Goal: Information Seeking & Learning: Learn about a topic

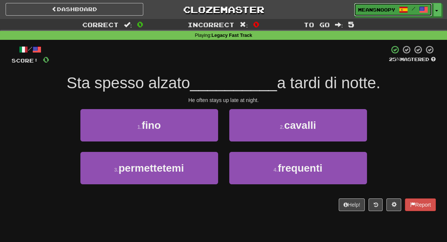
click at [370, 16] on link "meansnoopy /" at bounding box center [393, 9] width 78 height 13
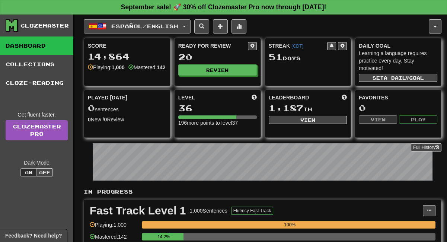
click at [174, 32] on button "Español / English" at bounding box center [137, 26] width 107 height 14
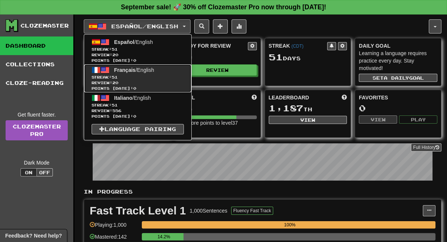
click at [117, 84] on span "Review: 20" at bounding box center [138, 83] width 92 height 6
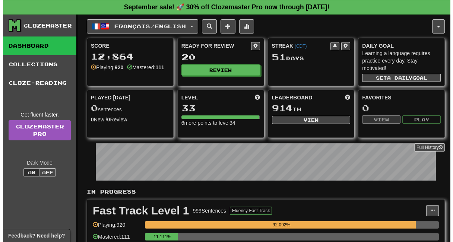
scroll to position [124, 0]
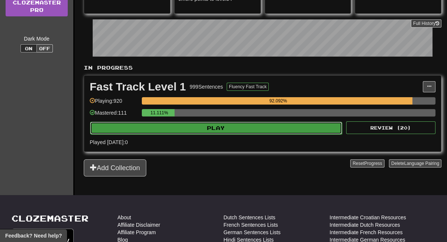
click at [202, 129] on button "Play" at bounding box center [216, 128] width 252 height 13
select select "**"
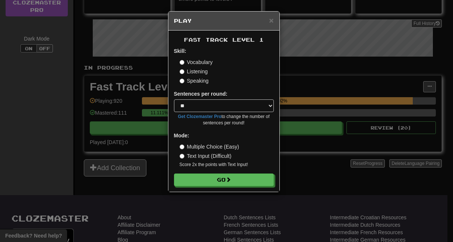
click at [192, 74] on label "Listening" at bounding box center [194, 71] width 28 height 7
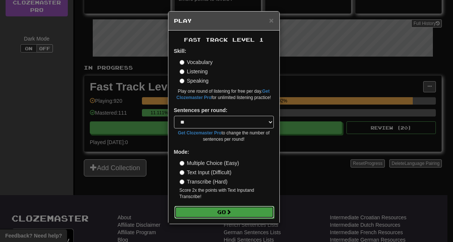
click at [198, 212] on button "Go" at bounding box center [224, 212] width 100 height 13
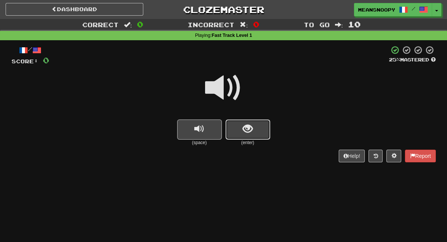
click at [256, 128] on button "show sentence" at bounding box center [248, 130] width 45 height 20
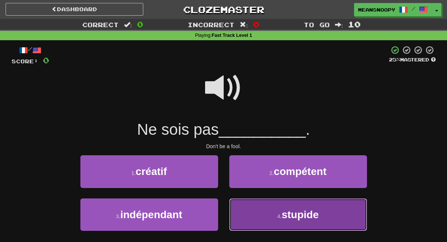
click at [249, 215] on button "4 . stupide" at bounding box center [298, 215] width 138 height 32
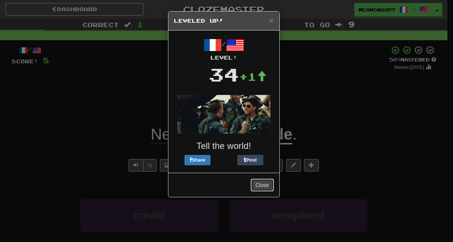
click at [264, 183] on button "Close" at bounding box center [262, 185] width 23 height 13
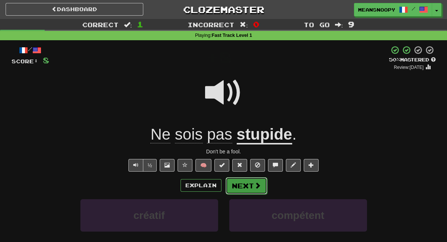
click at [258, 184] on span at bounding box center [257, 185] width 7 height 7
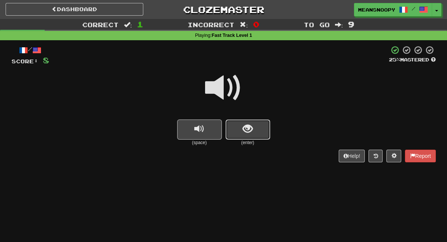
click at [244, 131] on span "show sentence" at bounding box center [248, 129] width 10 height 10
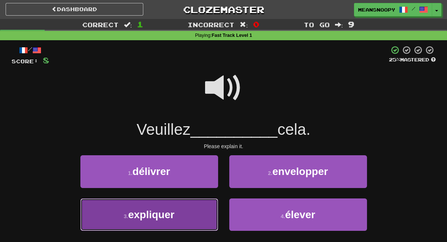
click at [189, 219] on button "3 . expliquer" at bounding box center [149, 215] width 138 height 32
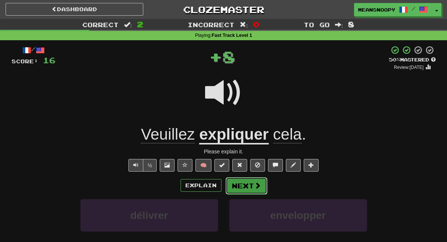
click at [232, 187] on button "Next" at bounding box center [247, 185] width 42 height 17
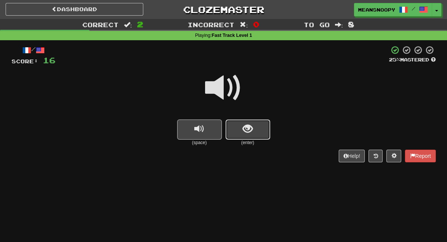
click at [243, 132] on span "show sentence" at bounding box center [248, 129] width 10 height 10
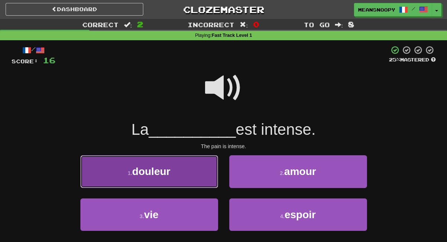
click at [198, 173] on button "1 . douleur" at bounding box center [149, 171] width 138 height 32
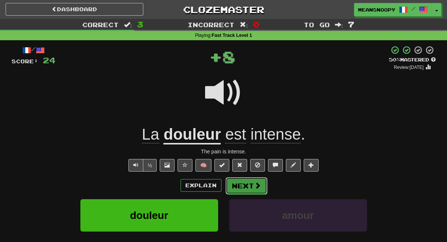
click at [250, 186] on button "Next" at bounding box center [247, 185] width 42 height 17
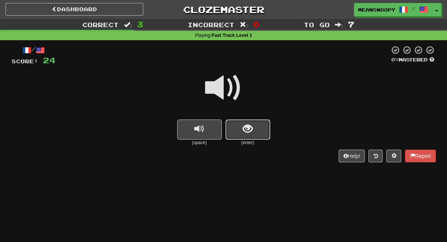
click at [253, 135] on button "show sentence" at bounding box center [248, 130] width 45 height 20
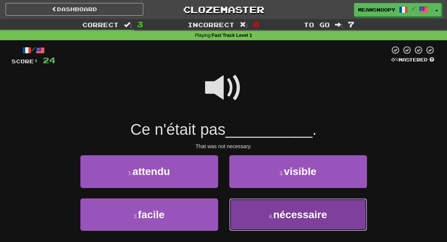
click at [257, 217] on button "4 . nécessaire" at bounding box center [298, 215] width 138 height 32
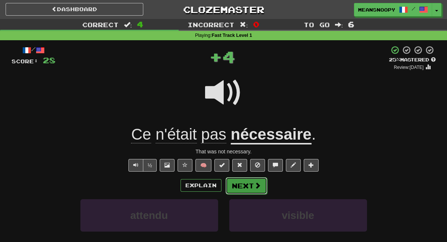
click at [243, 185] on button "Next" at bounding box center [247, 185] width 42 height 17
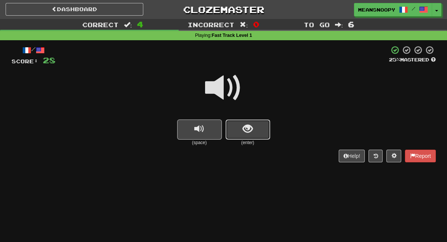
click at [241, 134] on button "show sentence" at bounding box center [248, 130] width 45 height 20
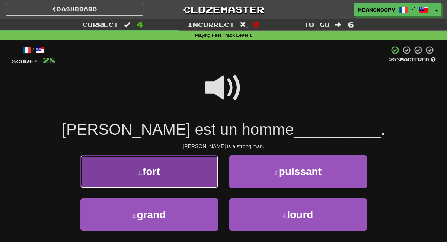
click at [206, 174] on button "1 . fort" at bounding box center [149, 171] width 138 height 32
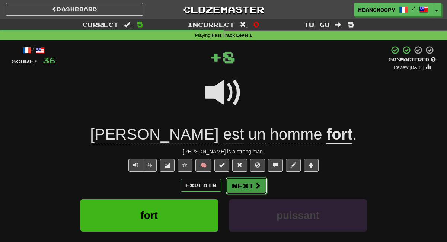
click at [244, 187] on button "Next" at bounding box center [247, 185] width 42 height 17
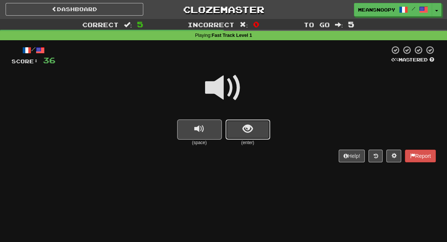
click at [250, 125] on span "show sentence" at bounding box center [248, 129] width 10 height 10
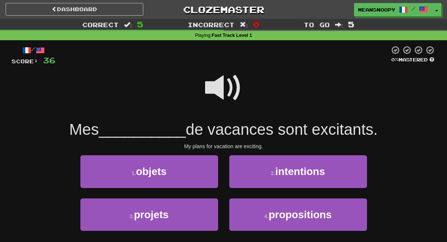
click at [212, 90] on span at bounding box center [223, 87] width 37 height 37
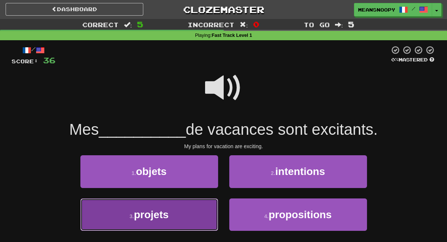
click at [175, 219] on button "3 . projets" at bounding box center [149, 215] width 138 height 32
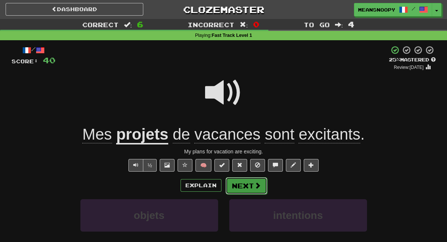
click at [243, 186] on button "Next" at bounding box center [247, 185] width 42 height 17
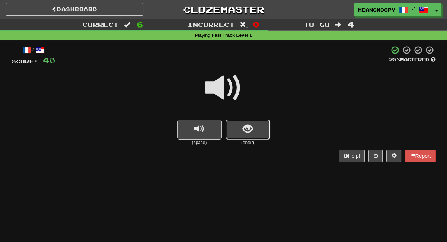
click at [242, 131] on button "show sentence" at bounding box center [248, 130] width 45 height 20
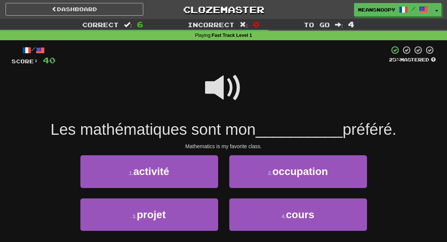
click at [216, 87] on span at bounding box center [223, 87] width 37 height 37
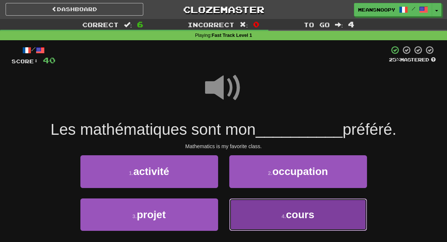
click at [263, 219] on button "4 . cours" at bounding box center [298, 215] width 138 height 32
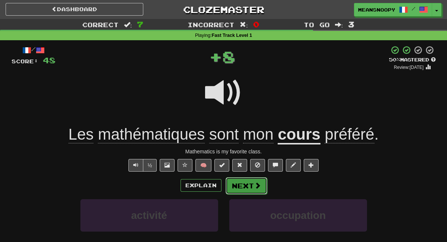
click at [241, 186] on button "Next" at bounding box center [247, 185] width 42 height 17
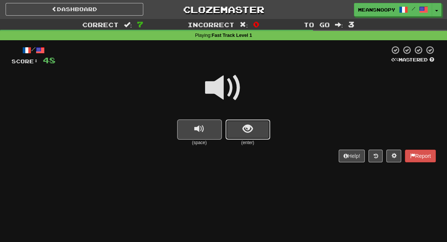
click at [246, 131] on span "show sentence" at bounding box center [248, 129] width 10 height 10
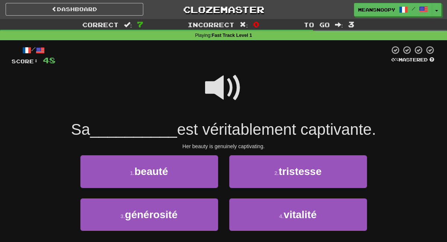
click at [212, 86] on span at bounding box center [223, 87] width 37 height 37
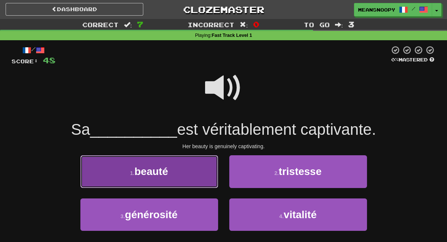
click at [199, 167] on button "1 . beauté" at bounding box center [149, 171] width 138 height 32
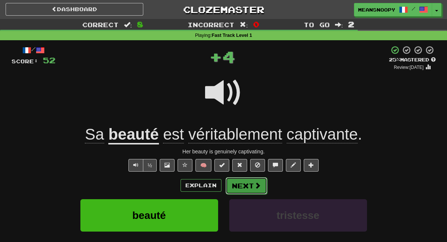
click at [239, 185] on button "Next" at bounding box center [247, 185] width 42 height 17
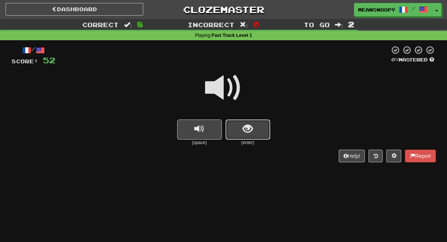
click at [246, 130] on span "show sentence" at bounding box center [248, 129] width 10 height 10
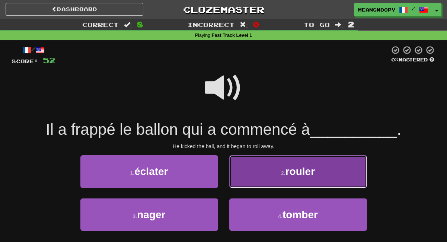
click at [251, 177] on button "2 . rouler" at bounding box center [298, 171] width 138 height 32
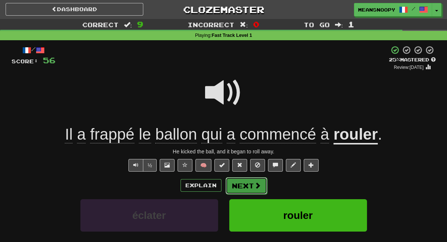
click at [256, 191] on button "Next" at bounding box center [247, 185] width 42 height 17
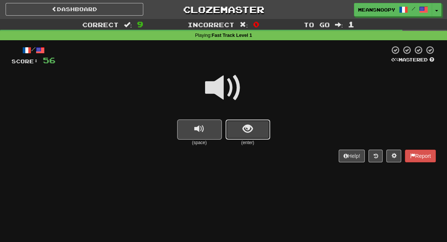
click at [253, 133] on span "show sentence" at bounding box center [248, 129] width 10 height 10
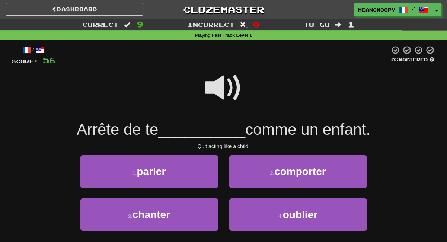
click at [216, 86] on span at bounding box center [223, 87] width 37 height 37
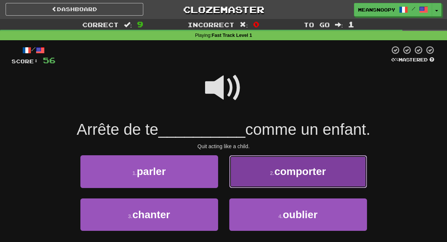
click at [261, 171] on button "2 . comporter" at bounding box center [298, 171] width 138 height 32
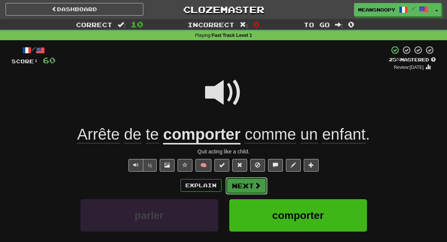
click at [243, 186] on button "Next" at bounding box center [247, 185] width 42 height 17
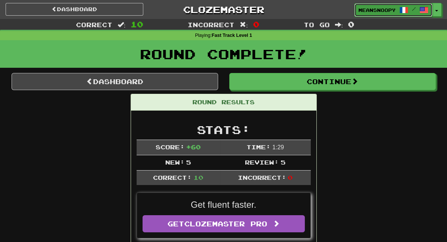
click at [362, 14] on link "meansnoopy /" at bounding box center [394, 9] width 78 height 13
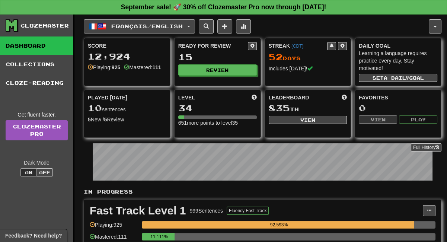
click at [184, 29] on button "Français / English" at bounding box center [139, 26] width 111 height 14
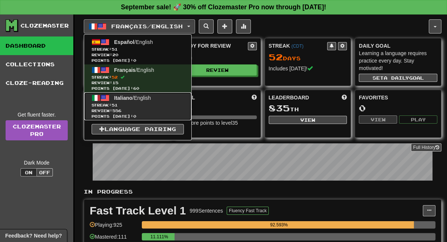
click at [114, 96] on span "Italiano" at bounding box center [123, 98] width 18 height 6
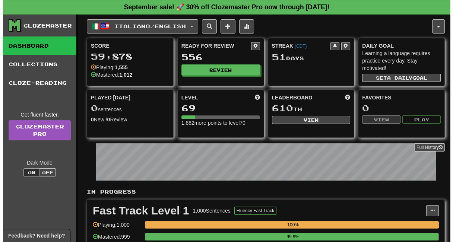
scroll to position [124, 0]
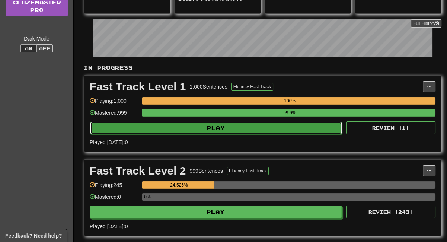
click at [186, 126] on button "Play" at bounding box center [216, 128] width 252 height 13
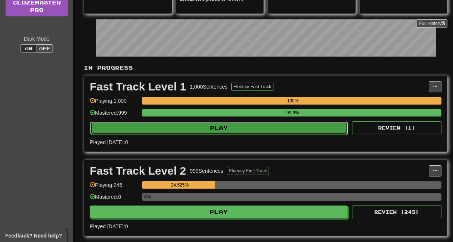
select select "**"
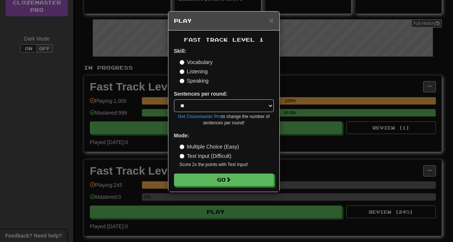
click at [193, 73] on label "Listening" at bounding box center [194, 71] width 28 height 7
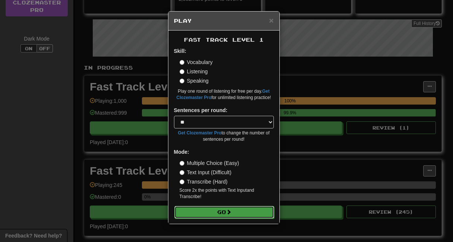
click at [212, 213] on button "Go" at bounding box center [224, 212] width 100 height 13
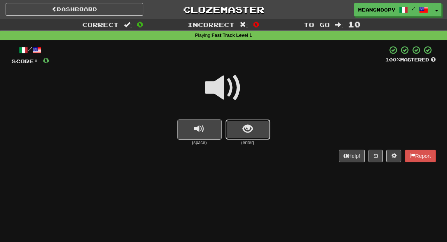
click at [254, 126] on button "show sentence" at bounding box center [248, 130] width 45 height 20
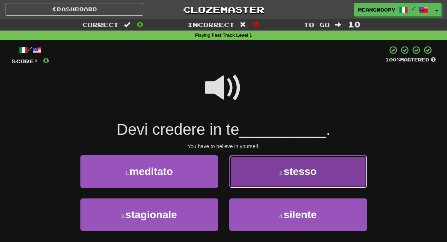
click at [250, 175] on button "2 . stesso" at bounding box center [298, 171] width 138 height 32
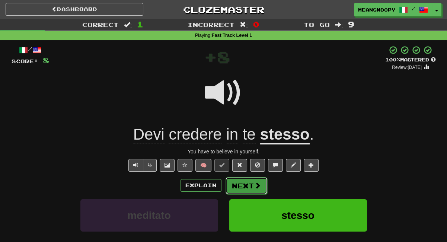
click at [253, 183] on button "Next" at bounding box center [247, 185] width 42 height 17
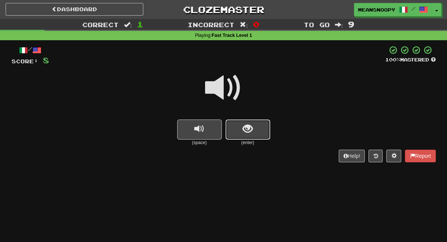
click at [241, 137] on button "show sentence" at bounding box center [248, 130] width 45 height 20
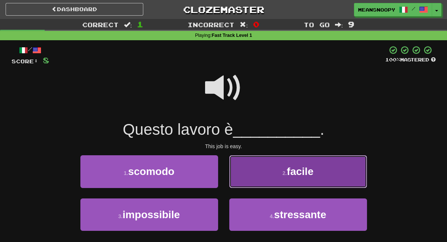
click at [247, 174] on button "2 . facile" at bounding box center [298, 171] width 138 height 32
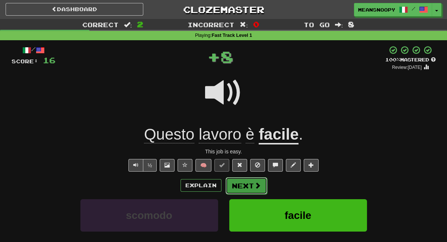
click at [246, 181] on button "Next" at bounding box center [247, 185] width 42 height 17
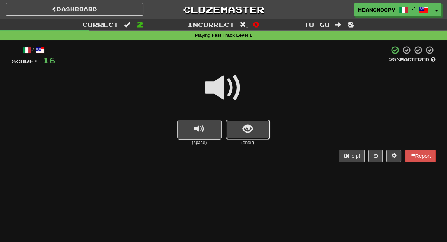
click at [249, 136] on button "show sentence" at bounding box center [248, 130] width 45 height 20
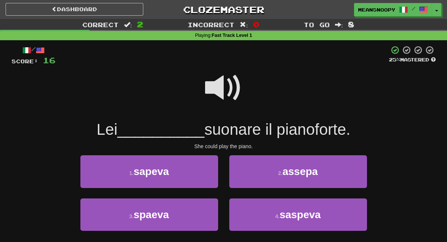
click at [215, 90] on span at bounding box center [223, 87] width 37 height 37
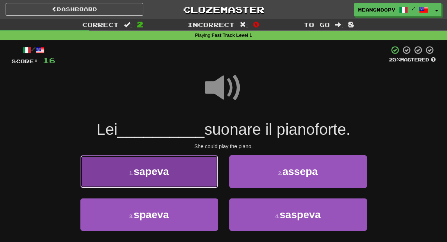
click at [194, 168] on button "1 . sapeva" at bounding box center [149, 171] width 138 height 32
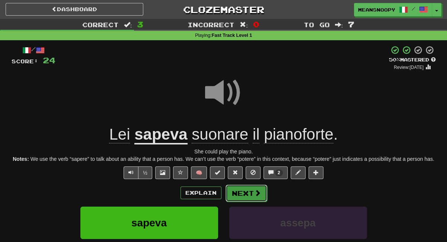
click at [253, 192] on button "Next" at bounding box center [247, 193] width 42 height 17
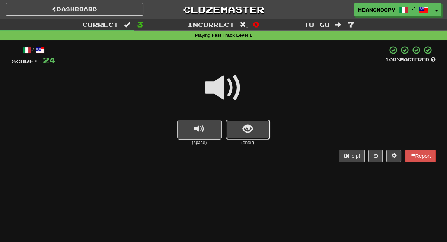
click at [248, 132] on span "show sentence" at bounding box center [248, 129] width 10 height 10
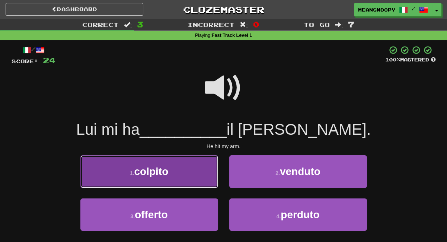
click at [180, 167] on button "1 . colpito" at bounding box center [149, 171] width 138 height 32
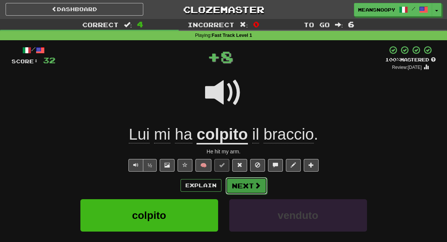
click at [244, 185] on button "Next" at bounding box center [247, 185] width 42 height 17
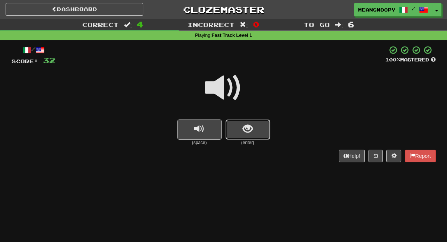
click at [241, 128] on button "show sentence" at bounding box center [248, 130] width 45 height 20
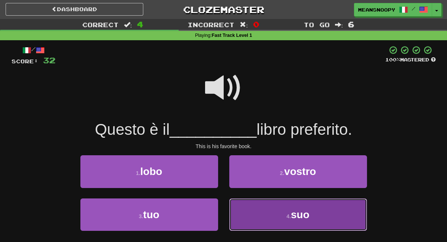
click at [242, 211] on button "4 . suo" at bounding box center [298, 215] width 138 height 32
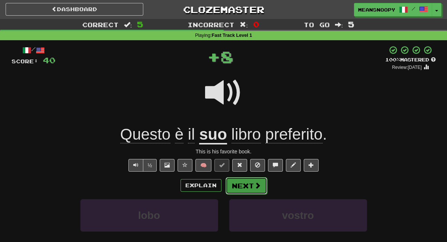
click at [245, 183] on button "Next" at bounding box center [247, 185] width 42 height 17
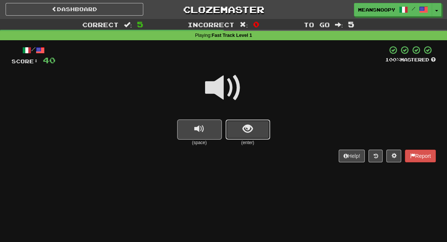
click at [244, 129] on span "show sentence" at bounding box center [248, 129] width 10 height 10
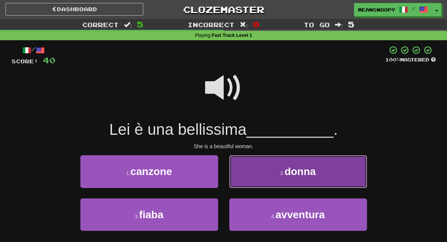
click at [256, 177] on button "2 . donna" at bounding box center [298, 171] width 138 height 32
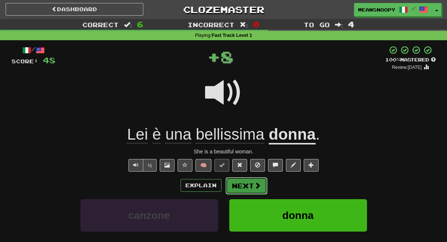
click at [252, 190] on button "Next" at bounding box center [247, 185] width 42 height 17
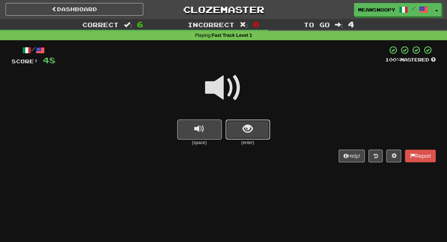
click at [249, 126] on span "show sentence" at bounding box center [248, 129] width 10 height 10
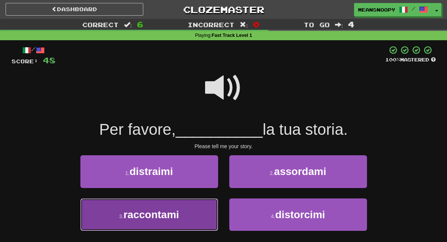
click at [209, 215] on button "3 . raccontami" at bounding box center [149, 215] width 138 height 32
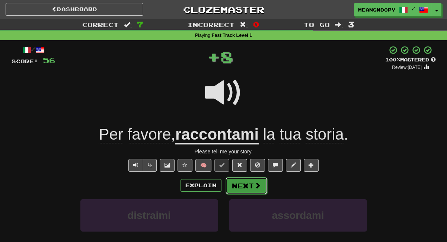
click at [249, 189] on button "Next" at bounding box center [247, 185] width 42 height 17
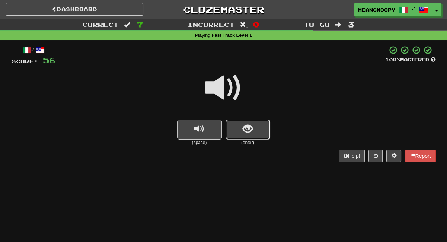
click at [240, 129] on button "show sentence" at bounding box center [248, 130] width 45 height 20
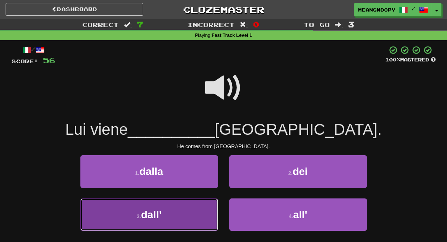
click at [204, 215] on button "3 . dall'" at bounding box center [149, 215] width 138 height 32
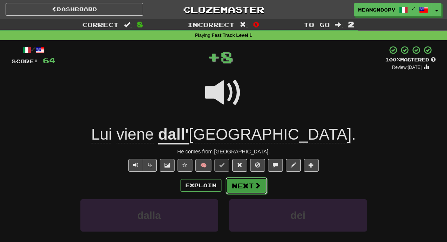
click at [247, 185] on button "Next" at bounding box center [247, 185] width 42 height 17
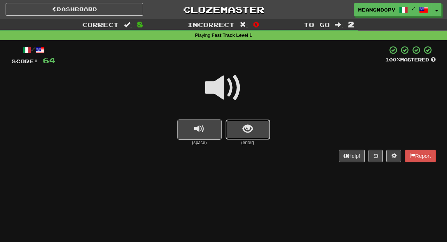
click at [236, 134] on button "show sentence" at bounding box center [248, 130] width 45 height 20
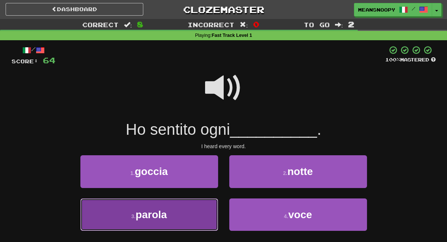
click at [175, 213] on button "3 . parola" at bounding box center [149, 215] width 138 height 32
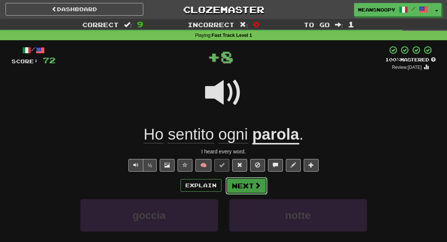
click at [256, 185] on span at bounding box center [257, 185] width 7 height 7
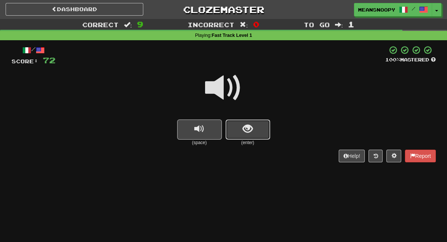
click at [241, 120] on button "show sentence" at bounding box center [248, 130] width 45 height 20
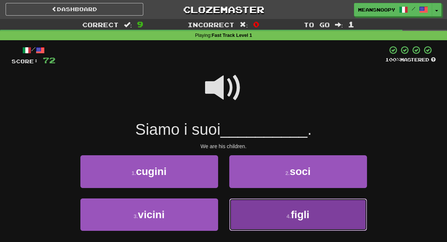
click at [249, 207] on button "4 . figli" at bounding box center [298, 215] width 138 height 32
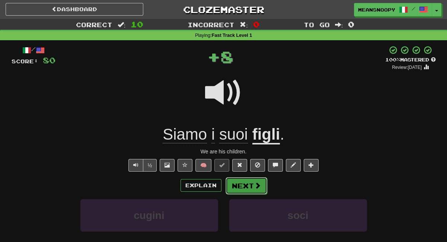
click at [254, 184] on span at bounding box center [257, 185] width 7 height 7
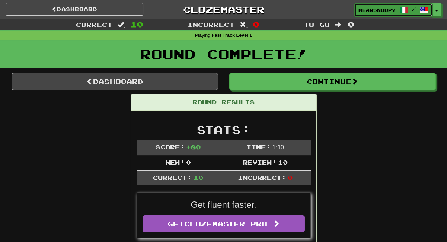
click at [378, 14] on link "meansnoopy /" at bounding box center [394, 9] width 78 height 13
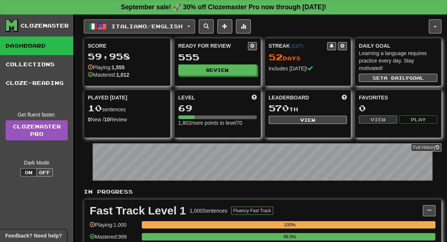
click at [177, 28] on span "Italiano / English" at bounding box center [147, 26] width 72 height 6
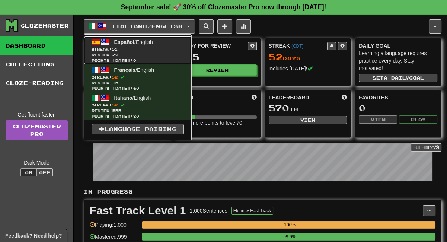
click at [137, 45] on link "Español / English Streak: 51 Review: 20 Points [DATE]: 0" at bounding box center [137, 51] width 107 height 28
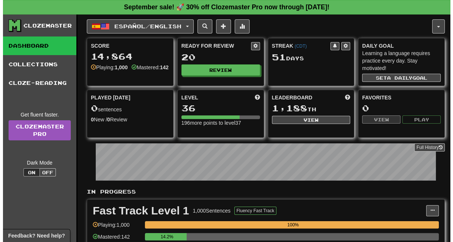
scroll to position [124, 0]
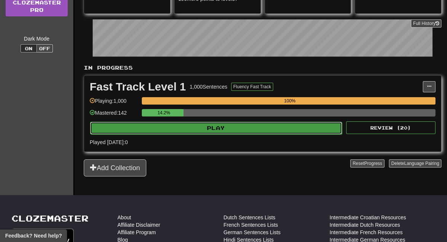
click at [237, 129] on button "Play" at bounding box center [216, 128] width 252 height 13
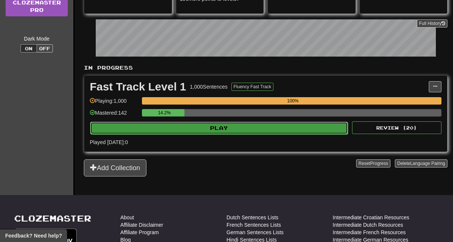
select select "**"
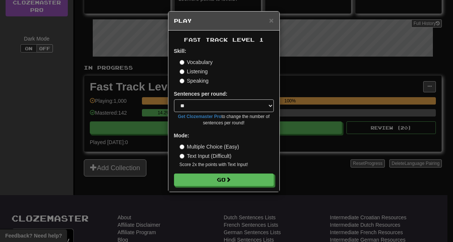
click at [193, 71] on label "Listening" at bounding box center [194, 71] width 28 height 7
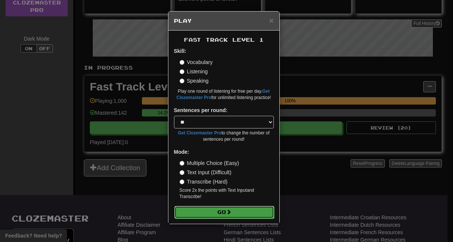
click at [203, 212] on button "Go" at bounding box center [224, 212] width 100 height 13
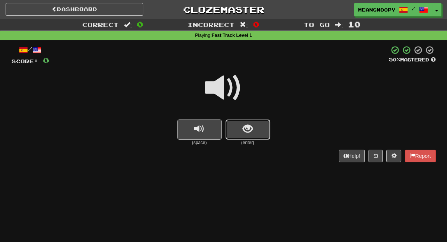
click at [248, 124] on span "show sentence" at bounding box center [248, 129] width 10 height 10
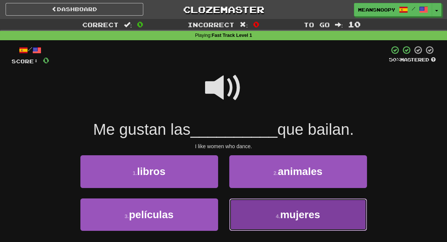
click at [245, 212] on button "4 . mujeres" at bounding box center [298, 215] width 138 height 32
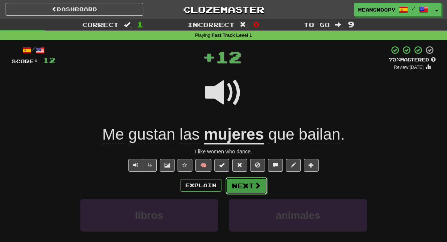
click at [248, 185] on button "Next" at bounding box center [247, 185] width 42 height 17
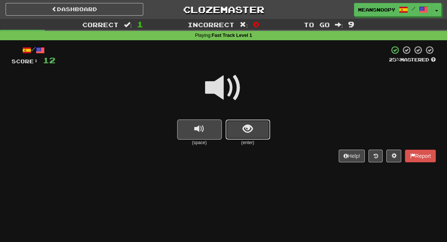
click at [256, 134] on button "show sentence" at bounding box center [248, 130] width 45 height 20
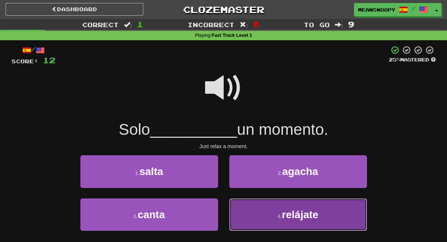
click at [240, 217] on button "4 . relájate" at bounding box center [298, 215] width 138 height 32
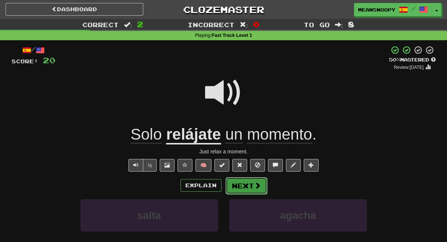
click at [237, 188] on button "Next" at bounding box center [247, 185] width 42 height 17
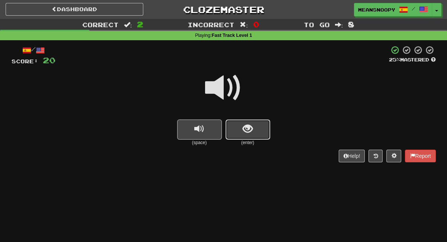
click at [240, 133] on button "show sentence" at bounding box center [248, 130] width 45 height 20
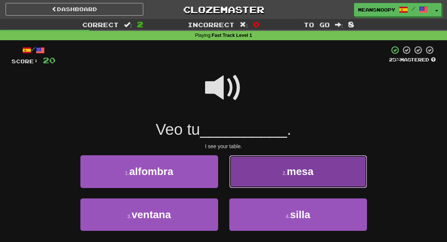
click at [253, 178] on button "2 . [GEOGRAPHIC_DATA]" at bounding box center [298, 171] width 138 height 32
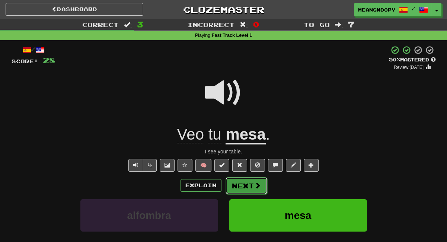
click at [251, 183] on button "Next" at bounding box center [247, 185] width 42 height 17
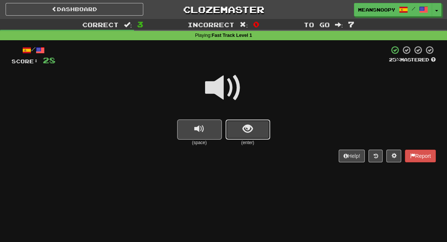
click at [246, 134] on span "show sentence" at bounding box center [248, 129] width 10 height 10
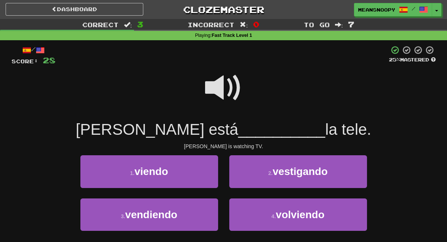
click at [221, 84] on span at bounding box center [223, 87] width 37 height 37
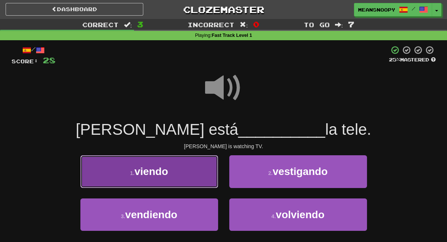
click at [166, 169] on span "viendo" at bounding box center [151, 172] width 34 height 12
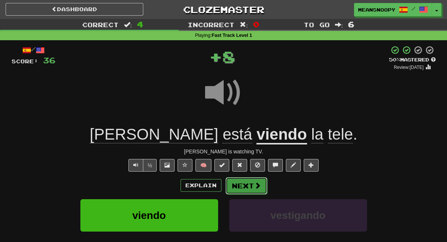
click at [246, 187] on button "Next" at bounding box center [247, 185] width 42 height 17
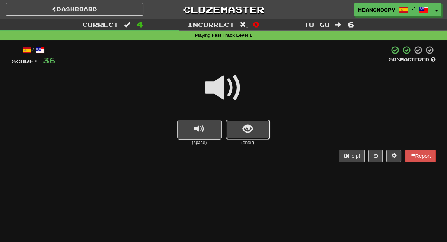
click at [258, 129] on button "show sentence" at bounding box center [248, 130] width 45 height 20
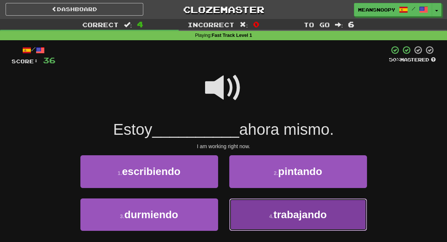
click at [259, 208] on button "4 . trabajando" at bounding box center [298, 215] width 138 height 32
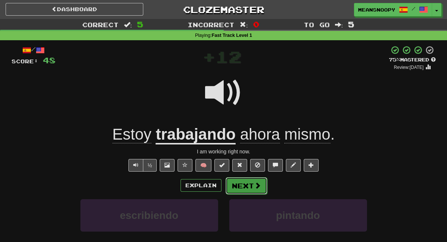
click at [245, 184] on button "Next" at bounding box center [247, 185] width 42 height 17
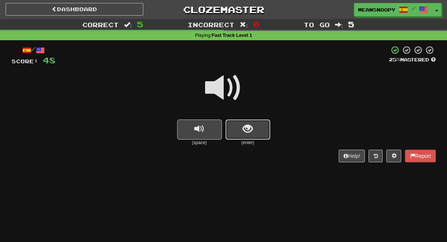
click at [237, 135] on button "show sentence" at bounding box center [248, 130] width 45 height 20
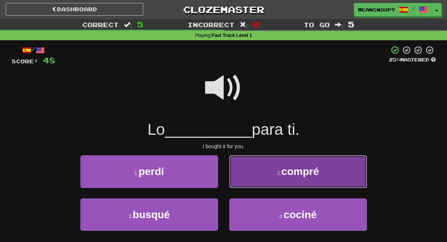
click at [253, 183] on button "2 . compré" at bounding box center [298, 171] width 138 height 32
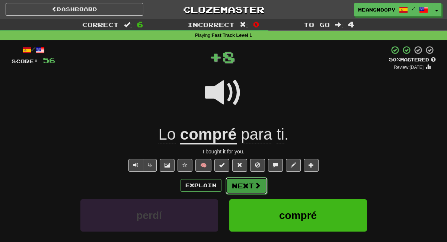
click at [235, 188] on button "Next" at bounding box center [247, 185] width 42 height 17
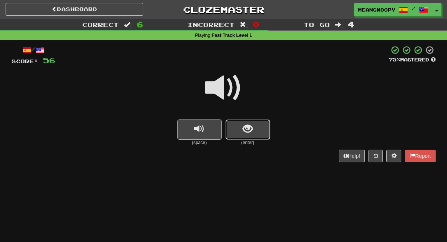
click at [234, 129] on button "show sentence" at bounding box center [248, 130] width 45 height 20
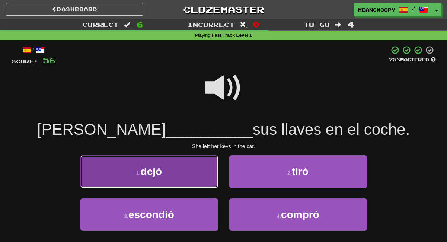
click at [192, 184] on button "1 . dejó" at bounding box center [149, 171] width 138 height 32
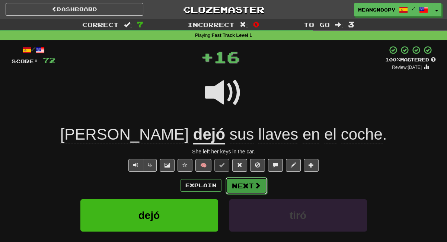
click at [244, 184] on button "Next" at bounding box center [247, 185] width 42 height 17
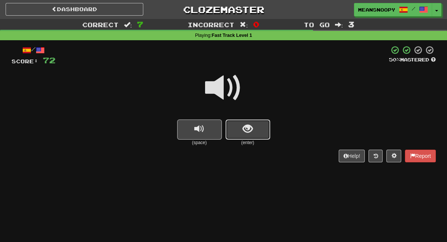
click at [233, 129] on button "show sentence" at bounding box center [248, 130] width 45 height 20
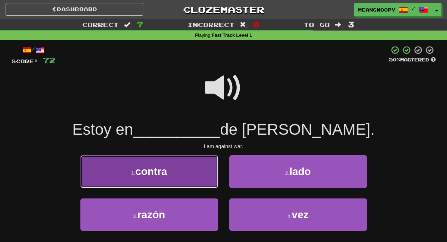
click at [189, 183] on button "1 . contra" at bounding box center [149, 171] width 138 height 32
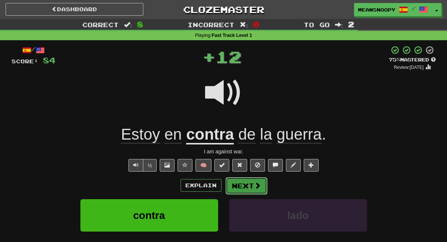
click at [247, 187] on button "Next" at bounding box center [247, 185] width 42 height 17
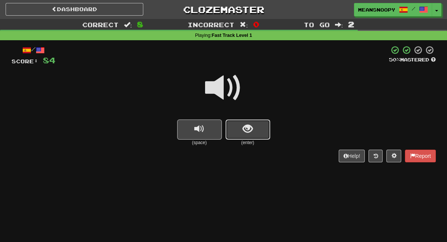
click at [236, 133] on button "show sentence" at bounding box center [248, 130] width 45 height 20
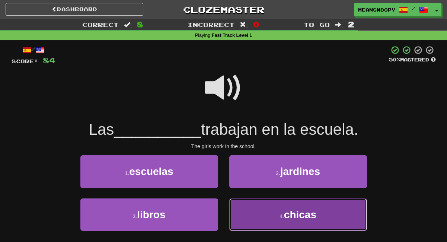
click at [253, 210] on button "4 . chicas" at bounding box center [298, 215] width 138 height 32
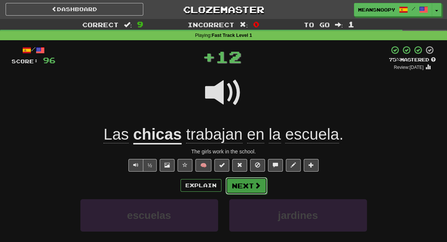
click at [241, 185] on button "Next" at bounding box center [247, 185] width 42 height 17
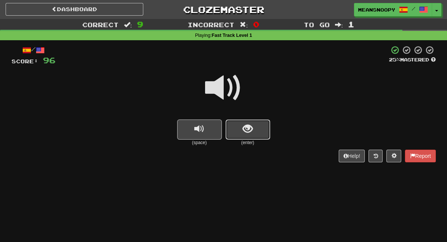
click at [245, 130] on span "show sentence" at bounding box center [248, 129] width 10 height 10
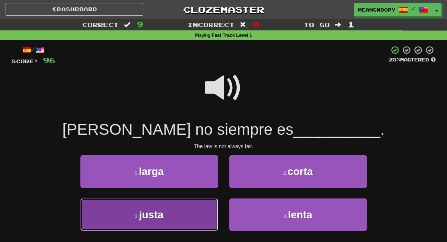
click at [194, 209] on button "3 . justa" at bounding box center [149, 215] width 138 height 32
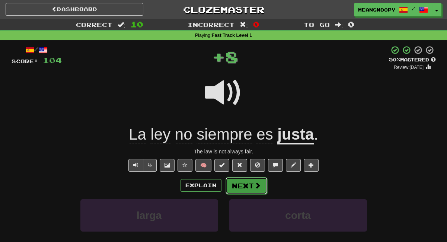
click at [253, 189] on button "Next" at bounding box center [247, 185] width 42 height 17
